Goal: Navigation & Orientation: Find specific page/section

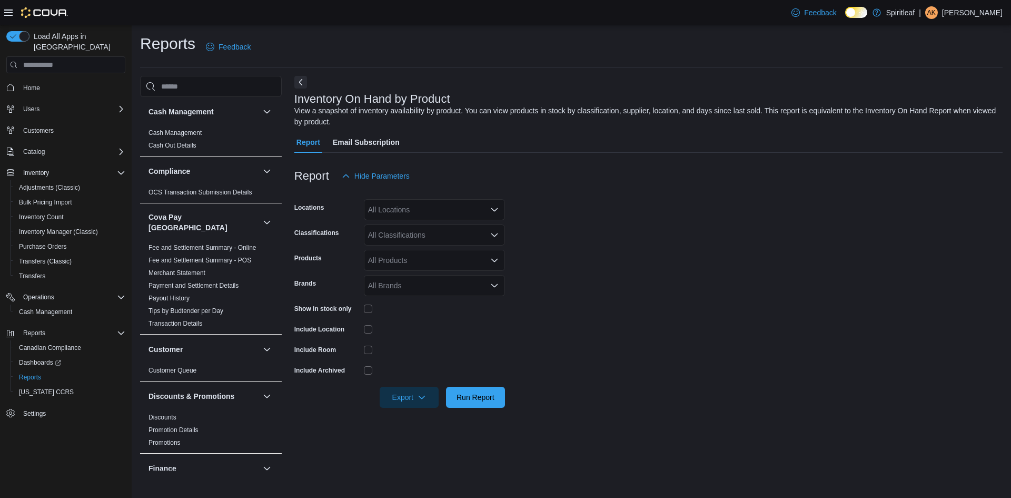
click at [79, 81] on span "Home" at bounding box center [72, 87] width 106 height 13
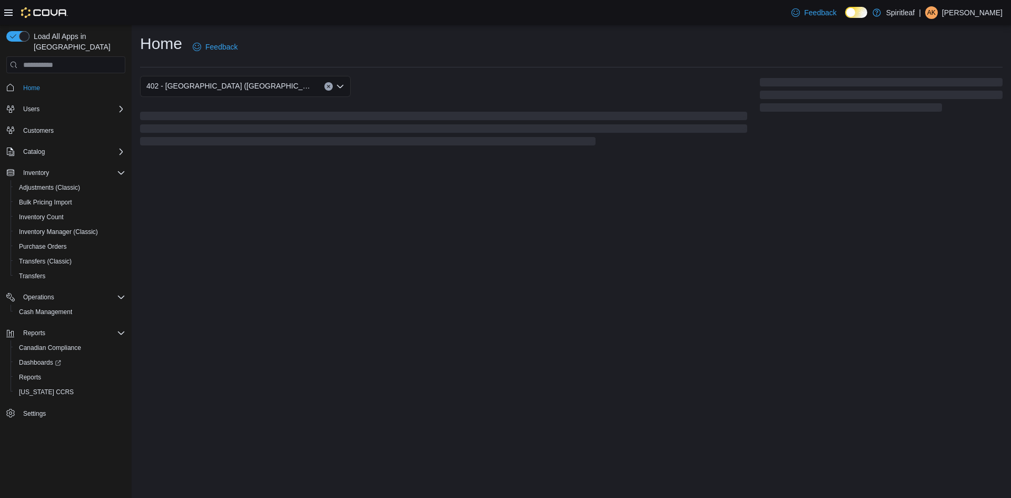
click at [69, 81] on span "Home" at bounding box center [72, 87] width 106 height 13
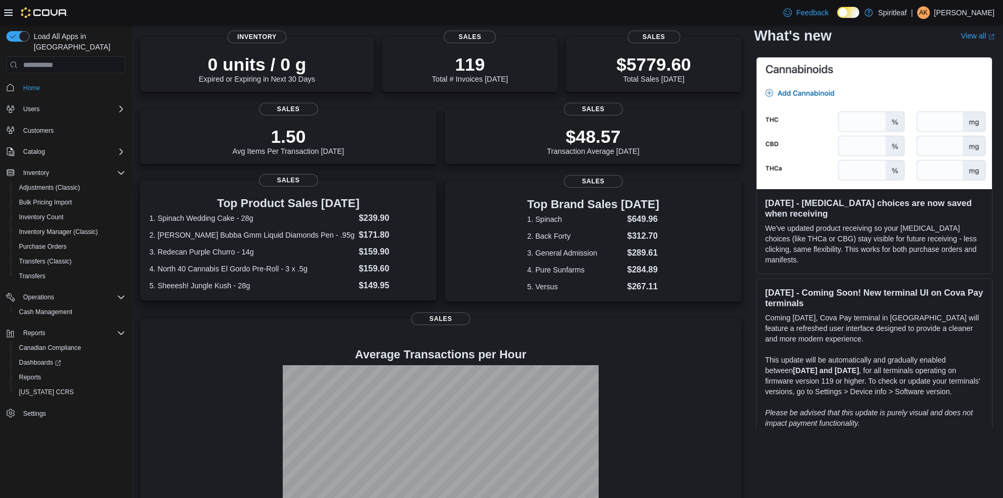
scroll to position [120, 0]
